Goal: Information Seeking & Learning: Learn about a topic

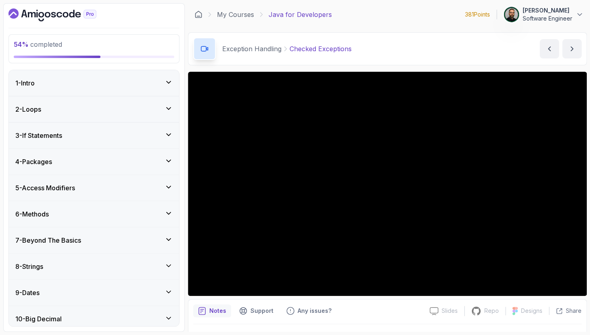
scroll to position [537, 0]
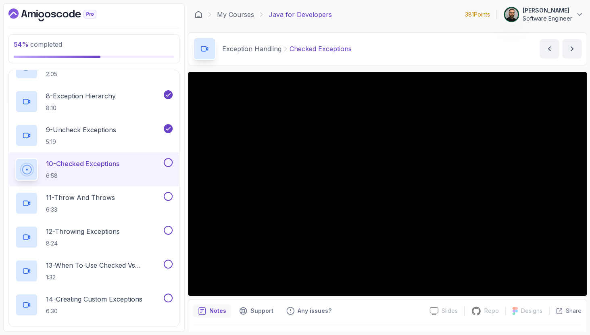
click at [52, 10] on icon "Dashboard" at bounding box center [52, 14] width 88 height 13
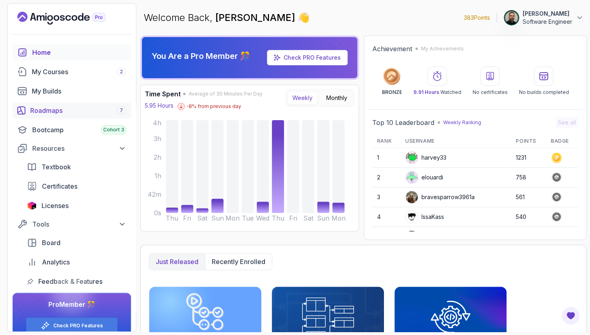
click at [89, 112] on div "Roadmaps 7" at bounding box center [78, 111] width 96 height 10
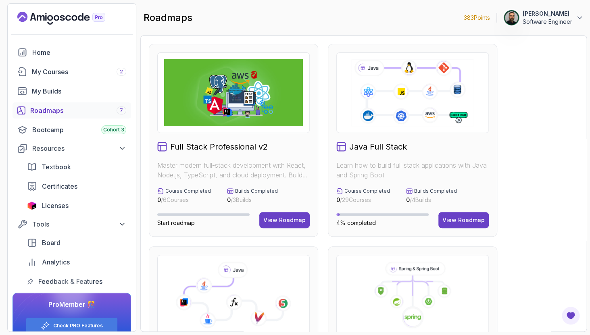
click at [410, 102] on icon at bounding box center [412, 92] width 125 height 69
click at [408, 119] on icon at bounding box center [412, 92] width 125 height 69
click at [461, 213] on button "View Roadmap" at bounding box center [464, 220] width 50 height 16
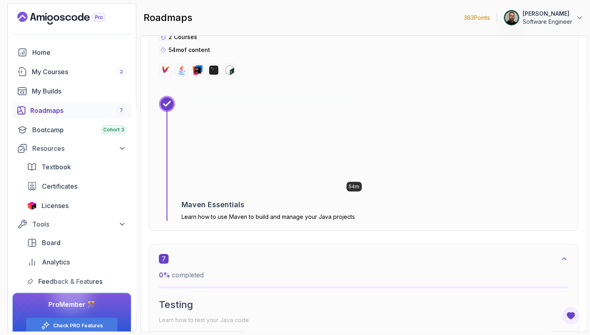
scroll to position [2058, 0]
